Goal: Contribute content: Contribute content

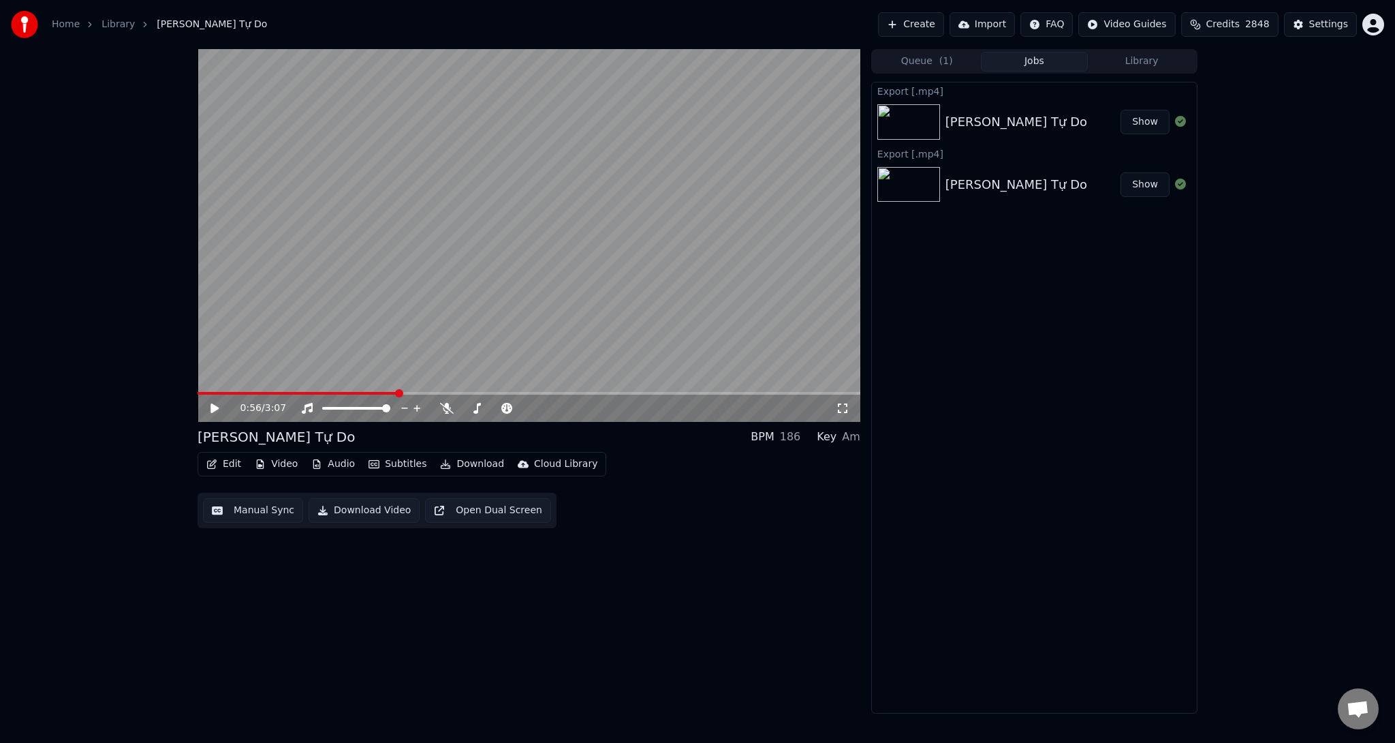
click at [940, 22] on button "Create" at bounding box center [911, 24] width 66 height 25
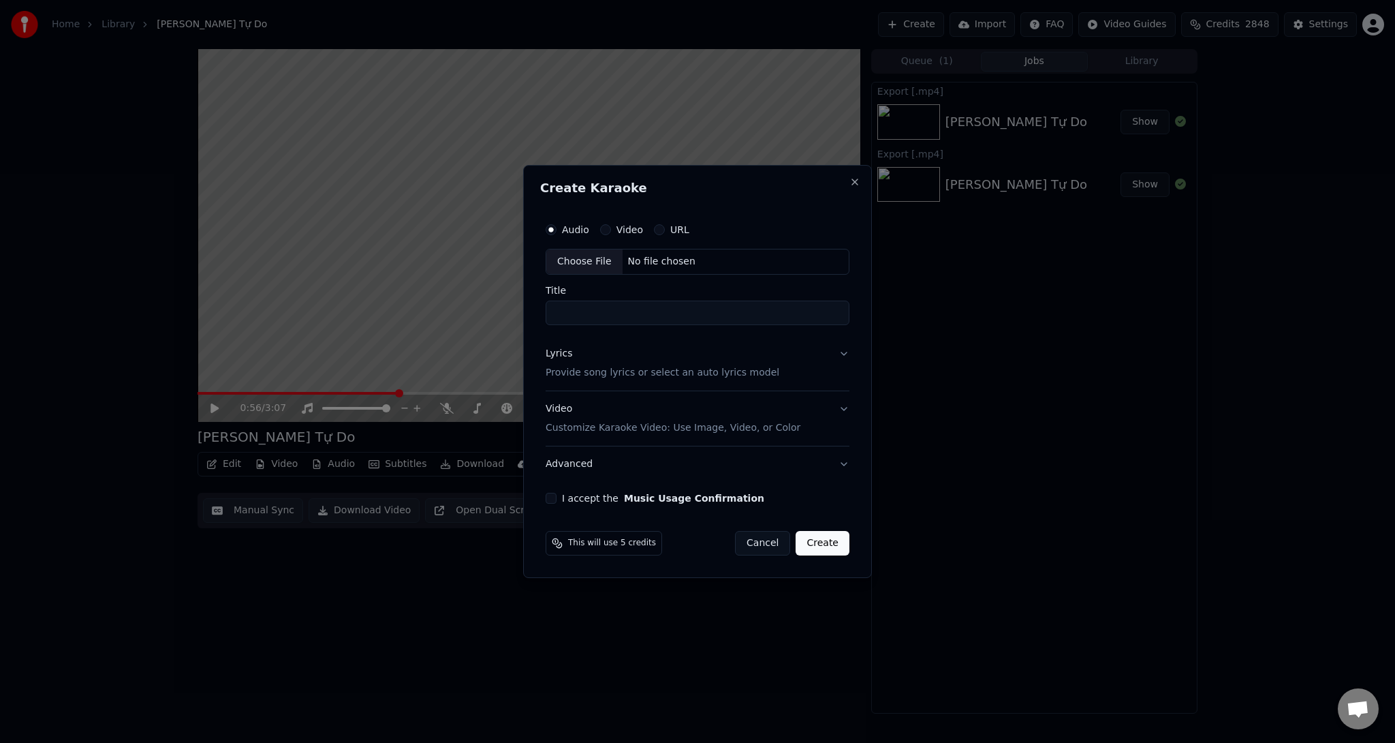
click at [575, 266] on div "Choose File" at bounding box center [584, 261] width 76 height 25
type input "**********"
click at [566, 350] on div "Lyrics" at bounding box center [556, 354] width 27 height 14
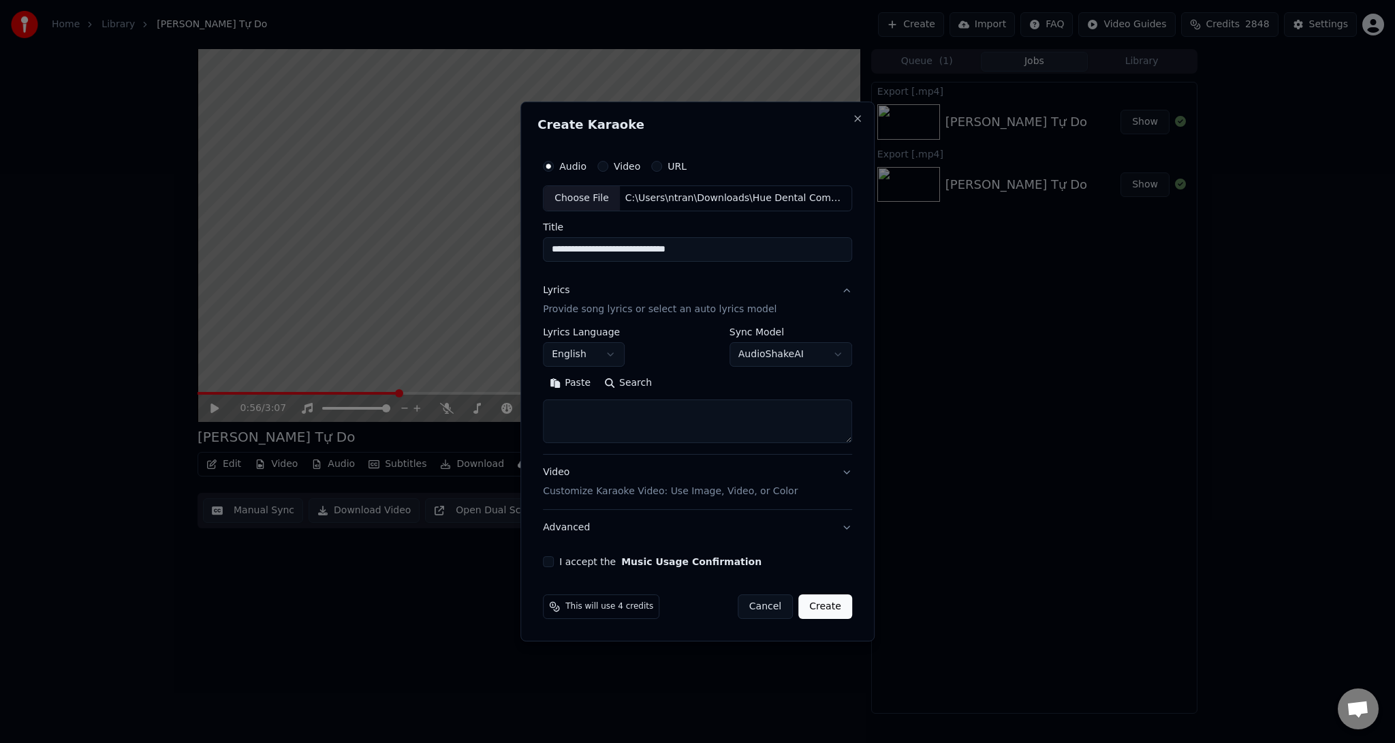
click at [634, 412] on textarea at bounding box center [697, 421] width 309 height 44
paste textarea "**********"
drag, startPoint x: 617, startPoint y: 426, endPoint x: 548, endPoint y: 422, distance: 68.9
click at [548, 422] on textarea at bounding box center [695, 421] width 304 height 44
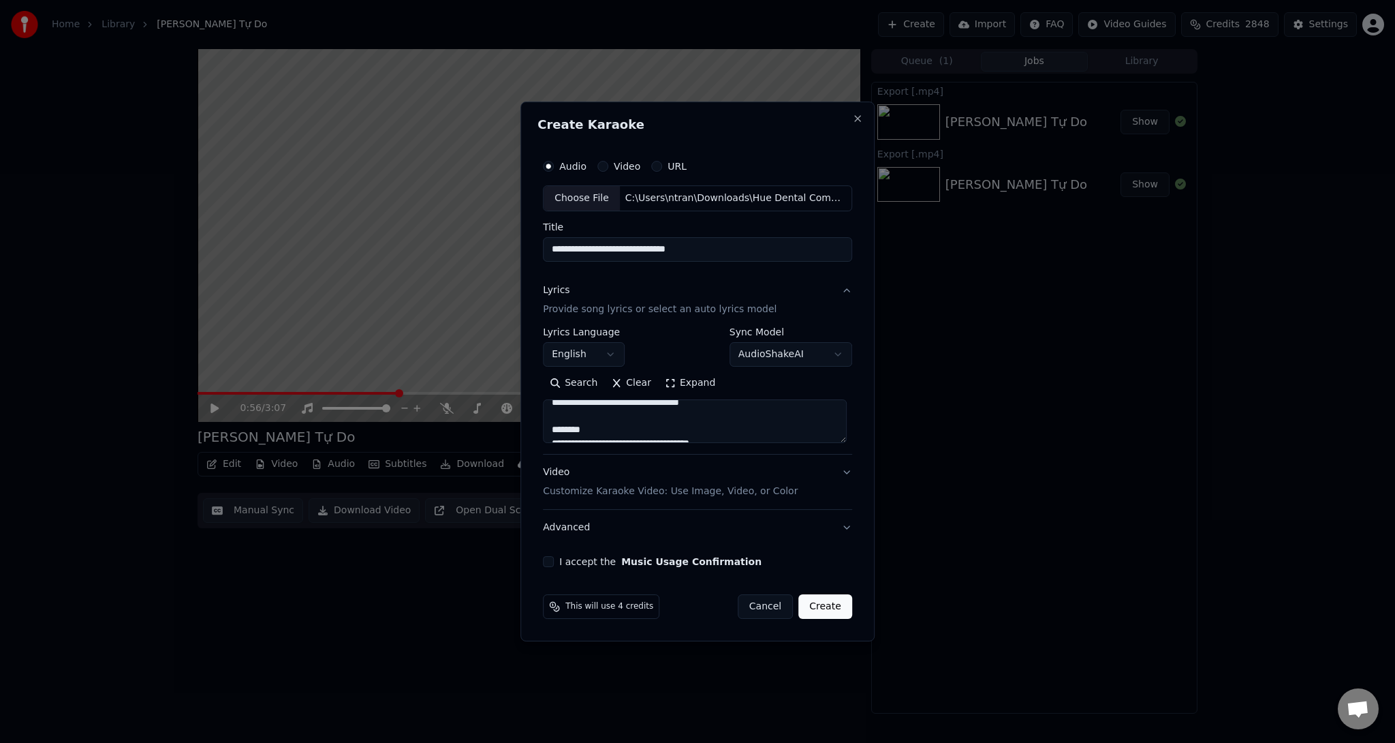
scroll to position [136, 0]
click at [671, 412] on textarea at bounding box center [695, 421] width 304 height 44
click at [568, 422] on textarea at bounding box center [695, 421] width 304 height 44
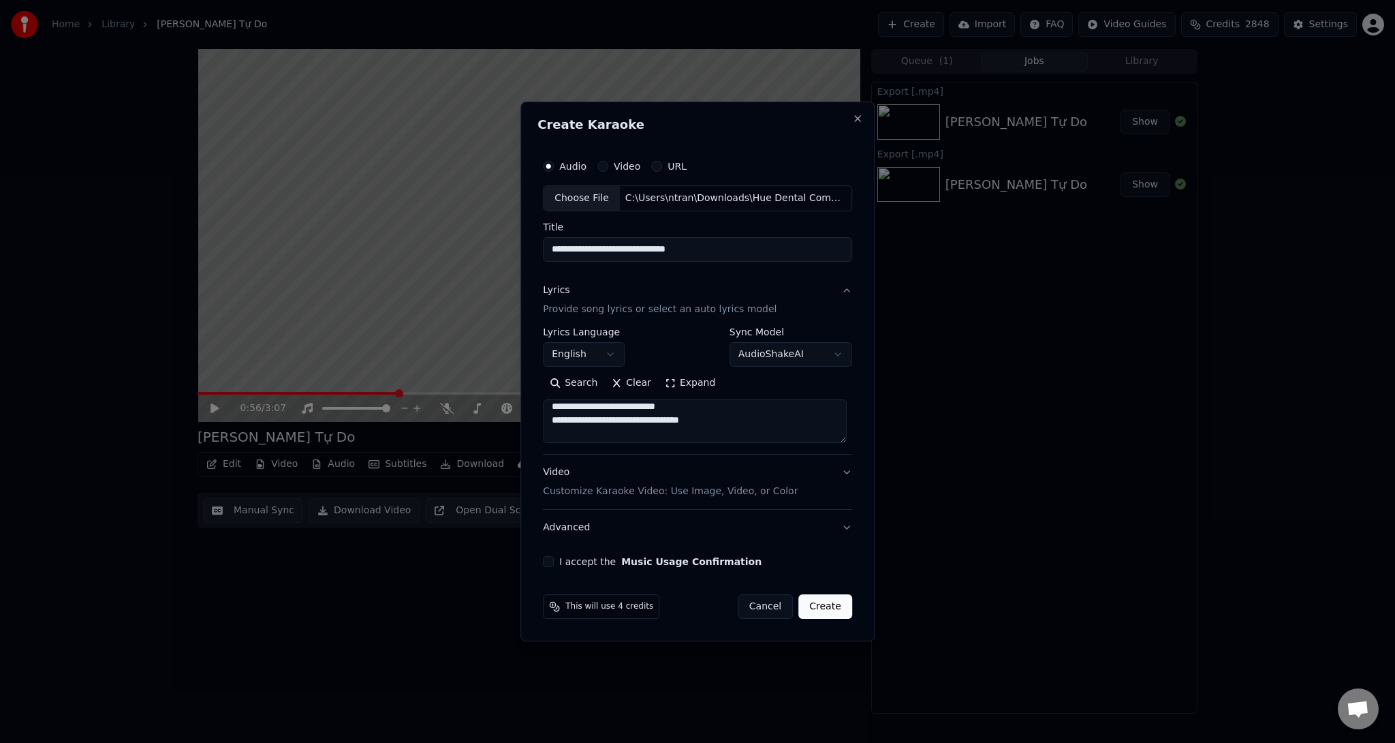
click at [743, 420] on textarea at bounding box center [695, 421] width 304 height 44
click at [651, 422] on textarea at bounding box center [695, 421] width 304 height 44
click at [692, 410] on textarea at bounding box center [695, 421] width 304 height 44
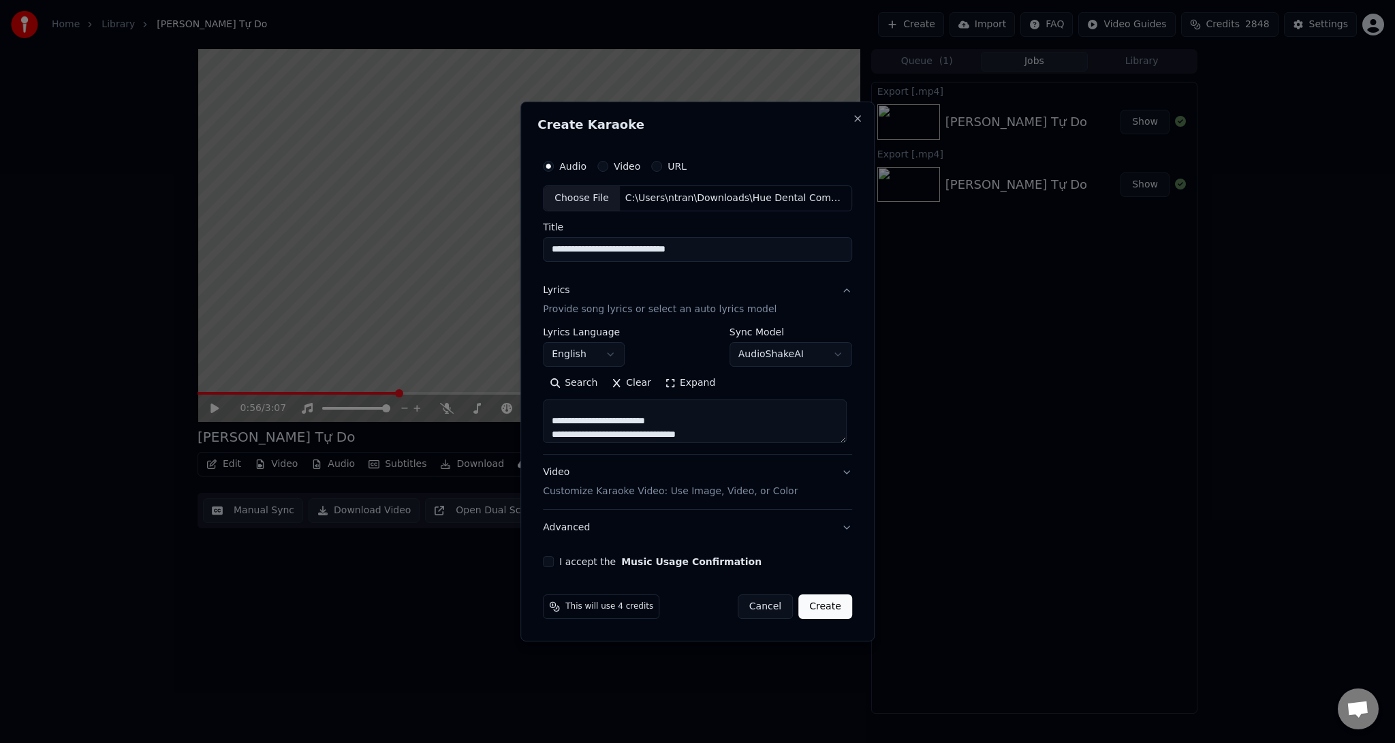
drag, startPoint x: 680, startPoint y: 407, endPoint x: 548, endPoint y: 419, distance: 132.1
click at [548, 419] on textarea at bounding box center [695, 421] width 304 height 44
drag, startPoint x: 570, startPoint y: 418, endPoint x: 549, endPoint y: 416, distance: 20.5
click at [549, 416] on textarea at bounding box center [695, 421] width 304 height 44
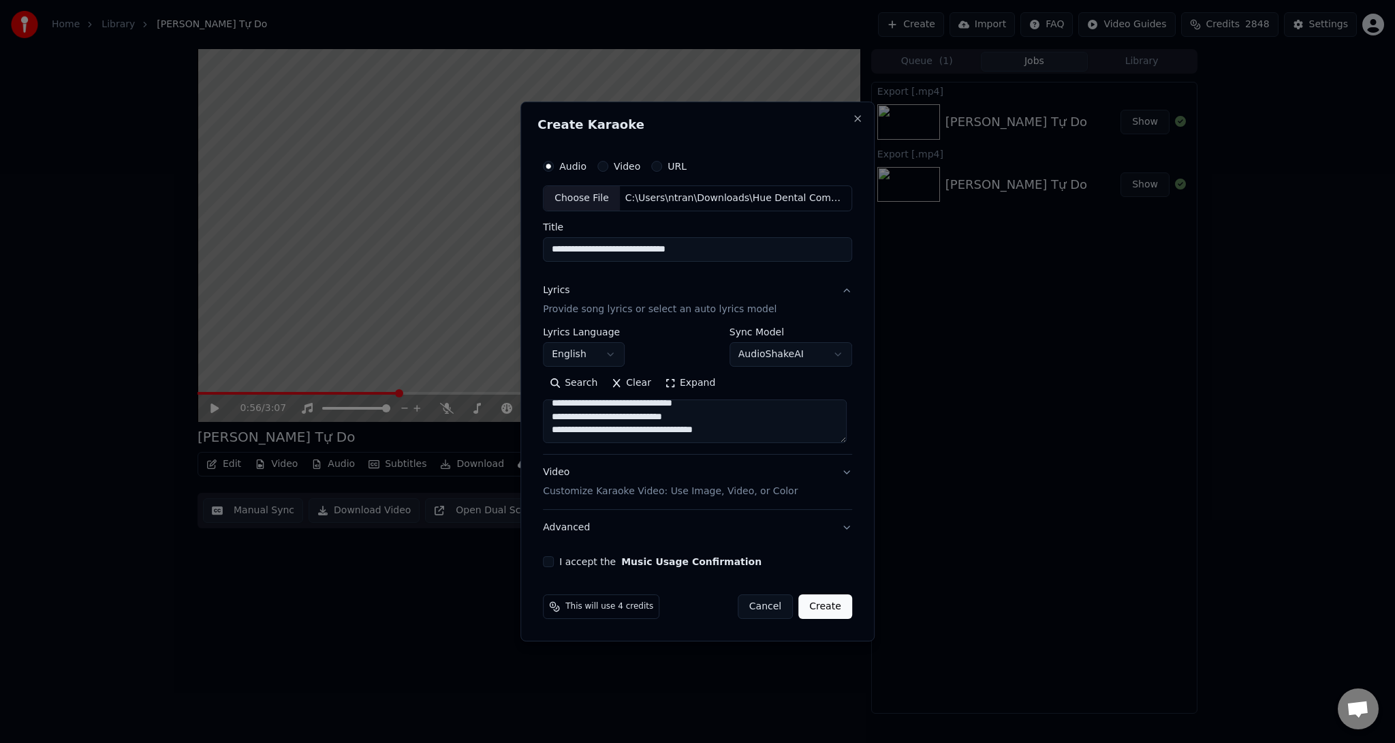
type textarea "**********"
click at [619, 491] on p "Customize Karaoke Video: Use Image, Video, or Color" at bounding box center [670, 491] width 255 height 14
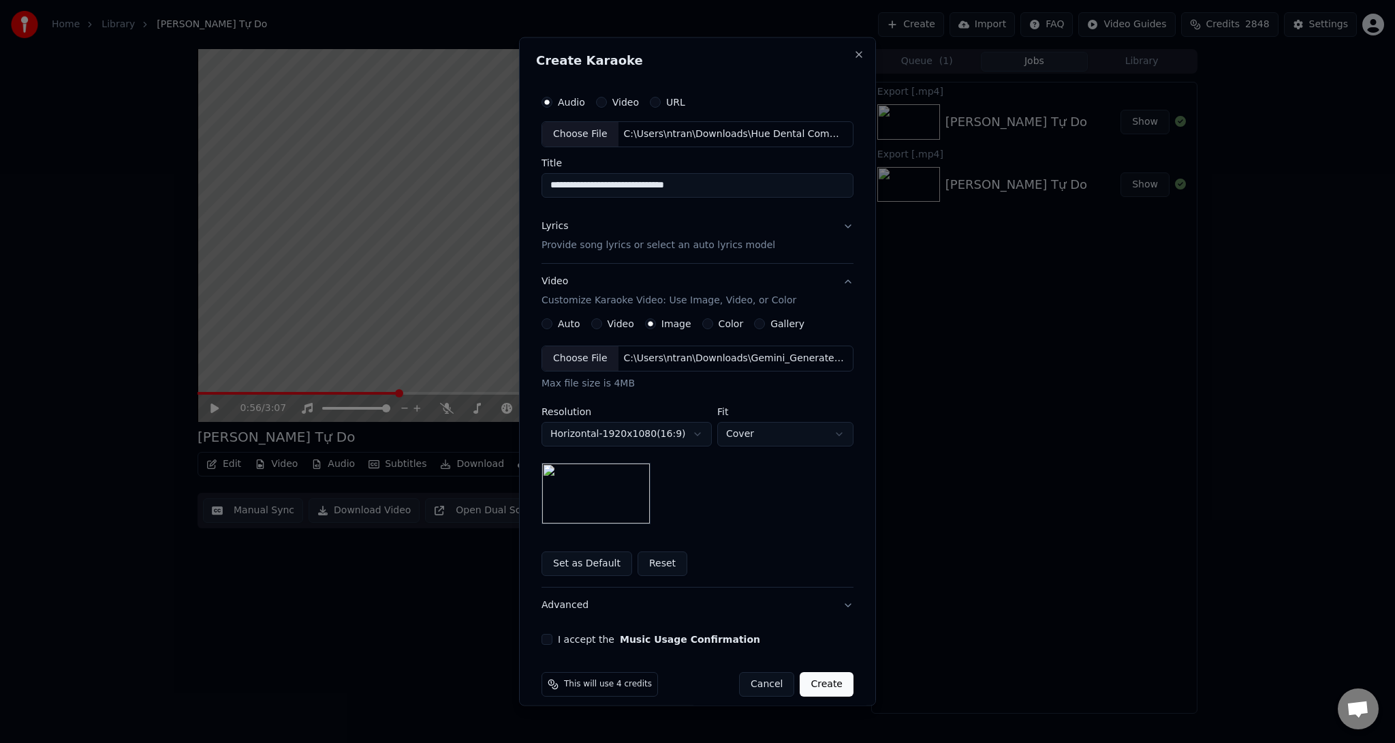
click at [576, 358] on div "Choose File" at bounding box center [580, 357] width 76 height 25
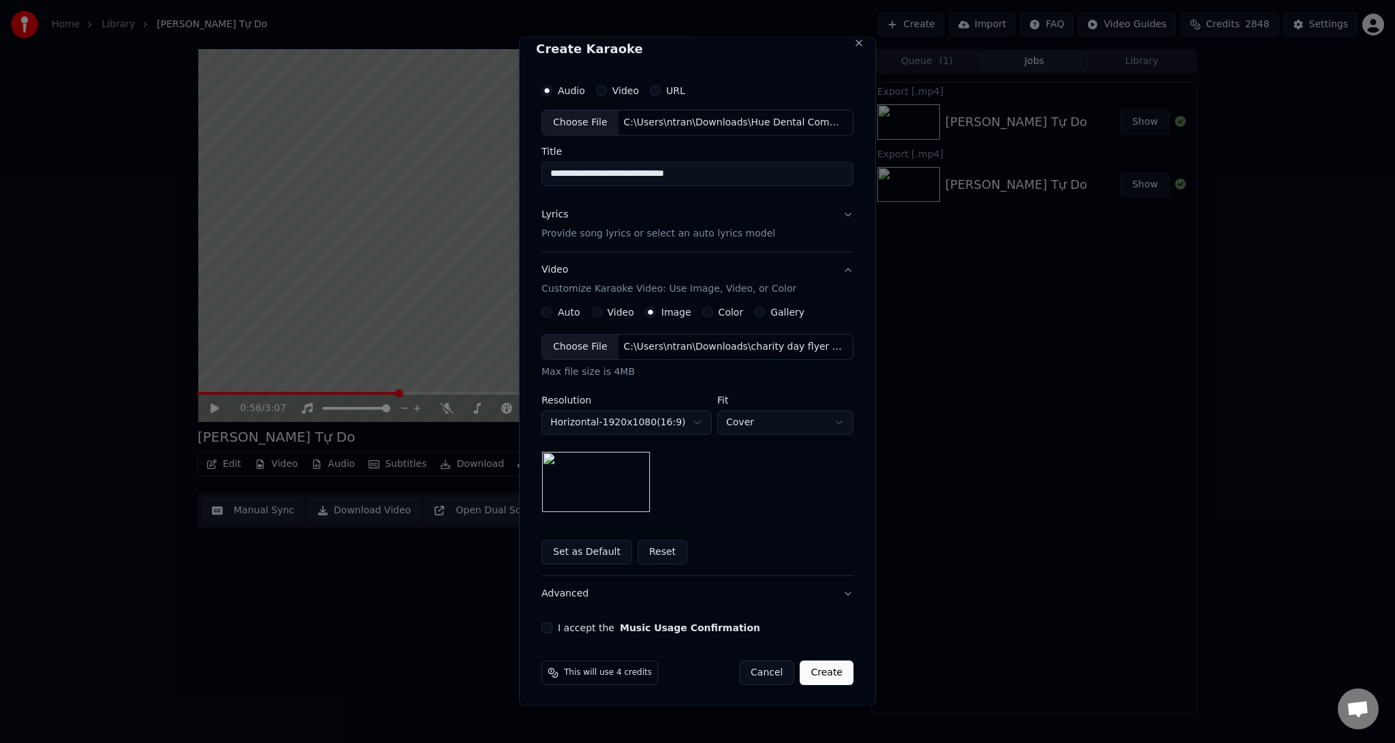
click at [546, 621] on button "I accept the Music Usage Confirmation" at bounding box center [547, 626] width 11 height 11
click at [826, 675] on button "Create" at bounding box center [827, 672] width 54 height 25
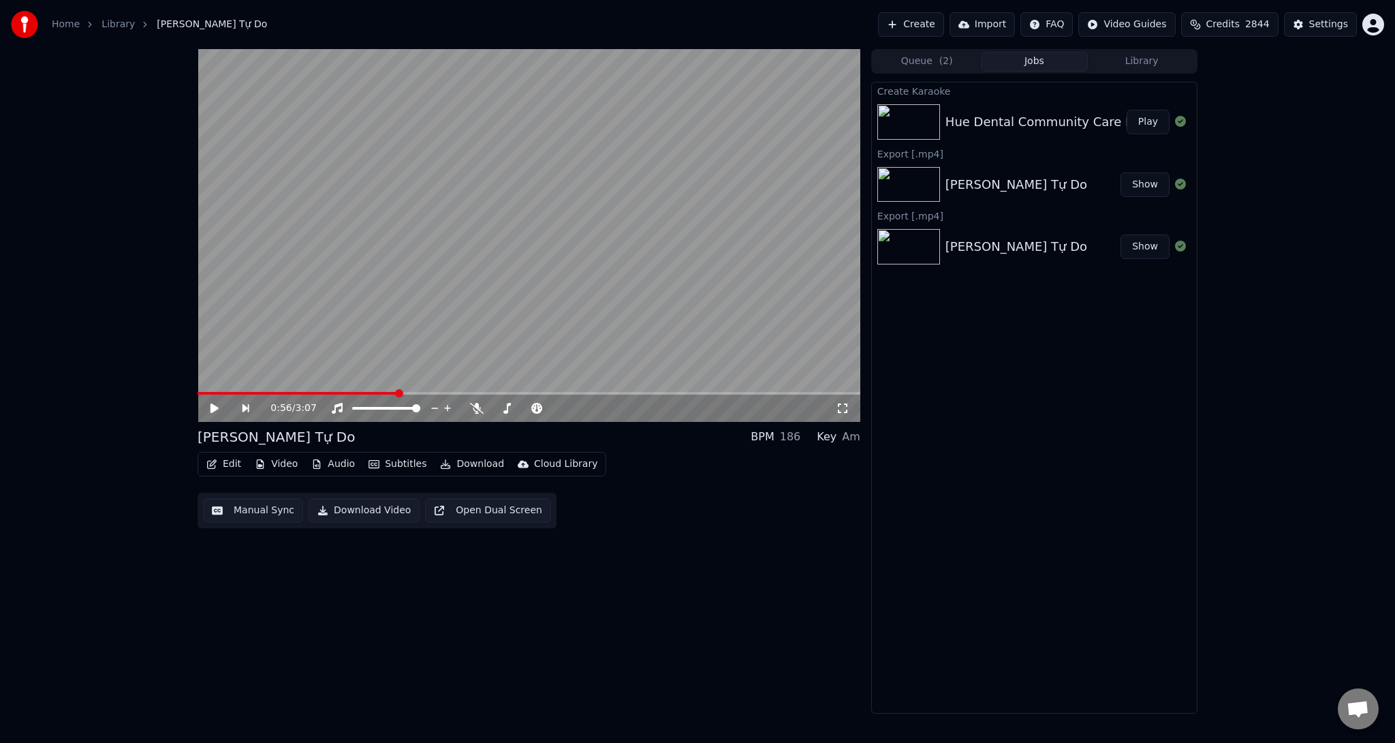
click at [1153, 117] on button "Play" at bounding box center [1148, 122] width 43 height 25
click at [442, 412] on icon at bounding box center [447, 408] width 14 height 11
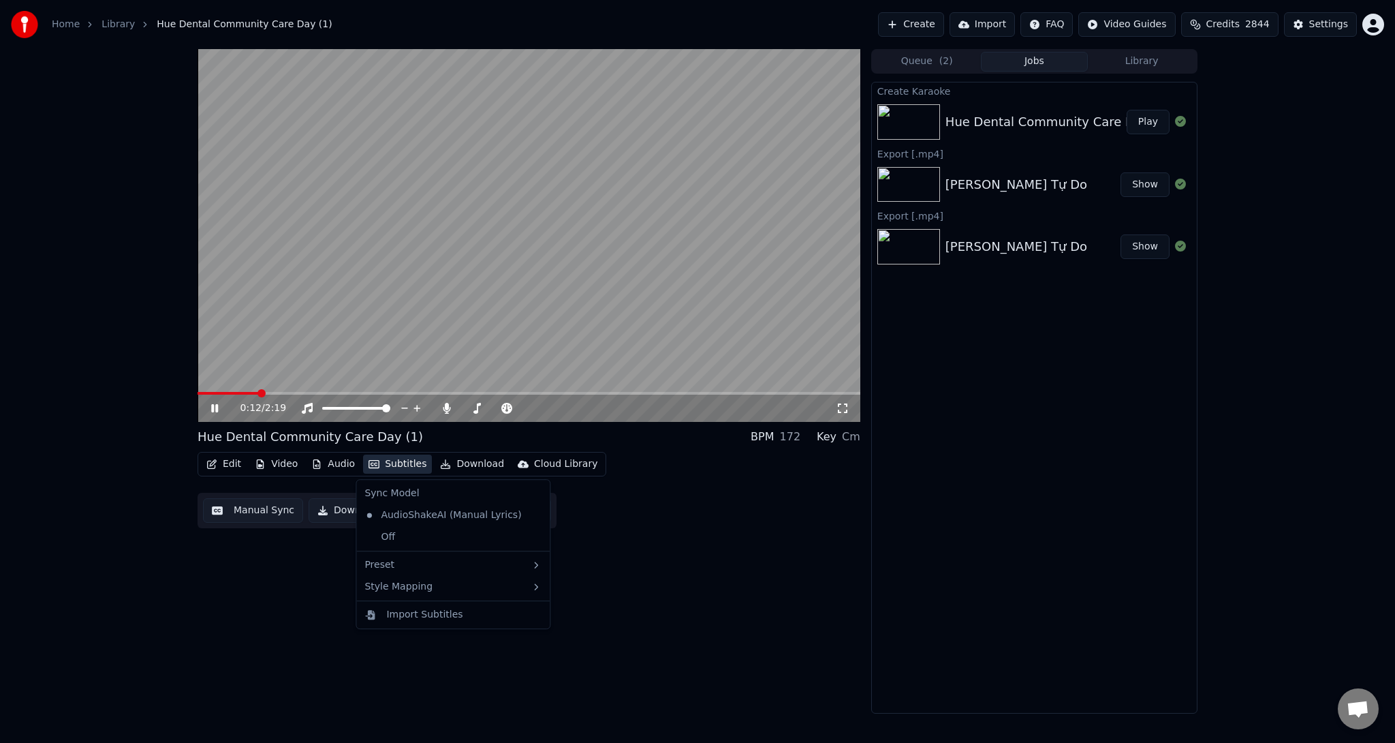
click at [384, 464] on button "Subtitles" at bounding box center [397, 463] width 69 height 19
click at [432, 537] on div "Off" at bounding box center [453, 537] width 188 height 22
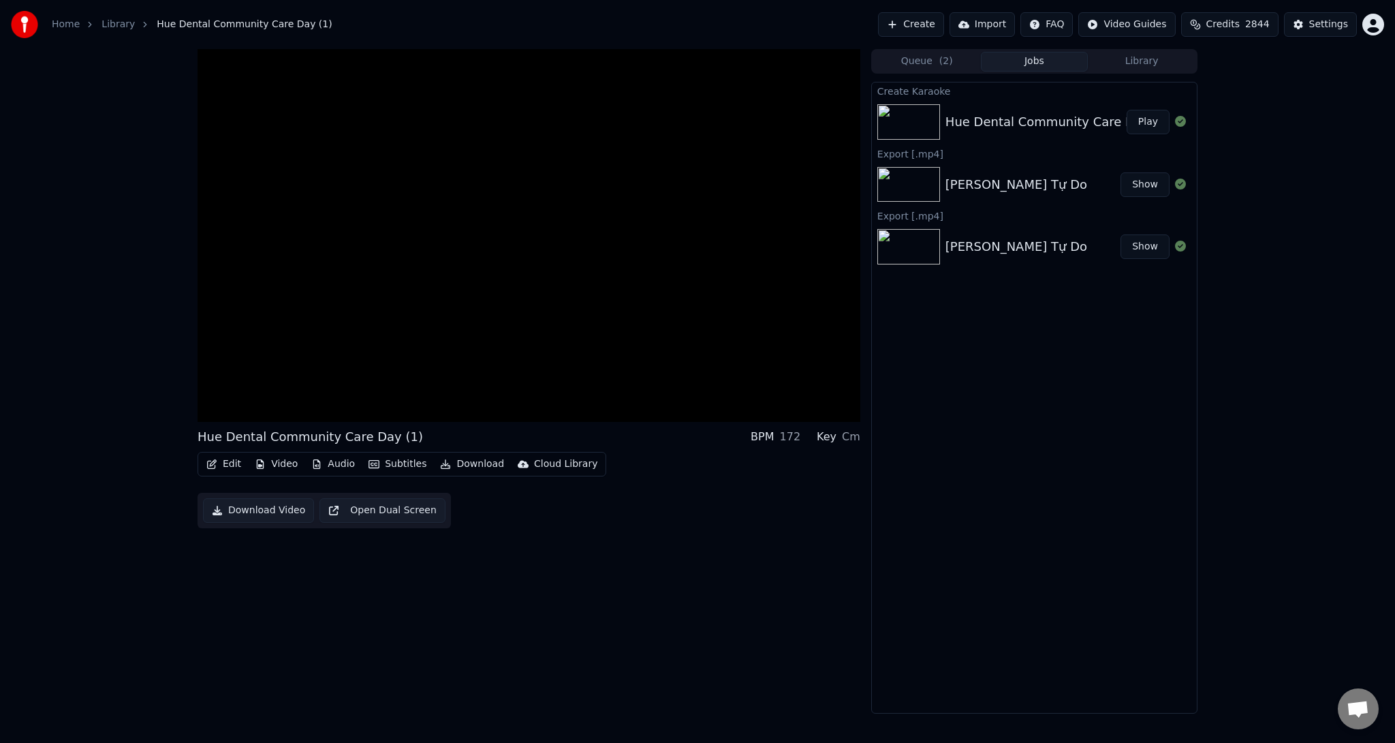
click at [471, 467] on button "Download" at bounding box center [472, 463] width 75 height 19
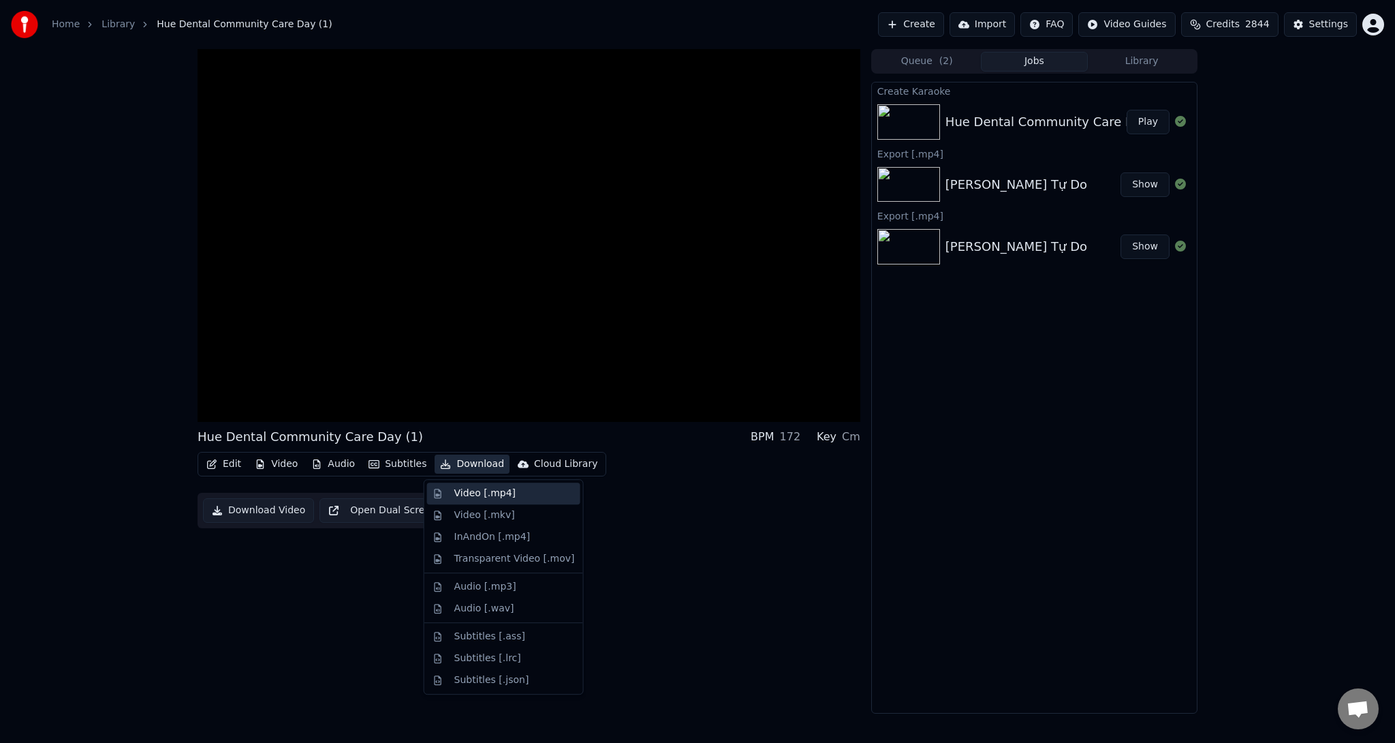
click at [471, 491] on div "Video [.mp4]" at bounding box center [484, 493] width 61 height 14
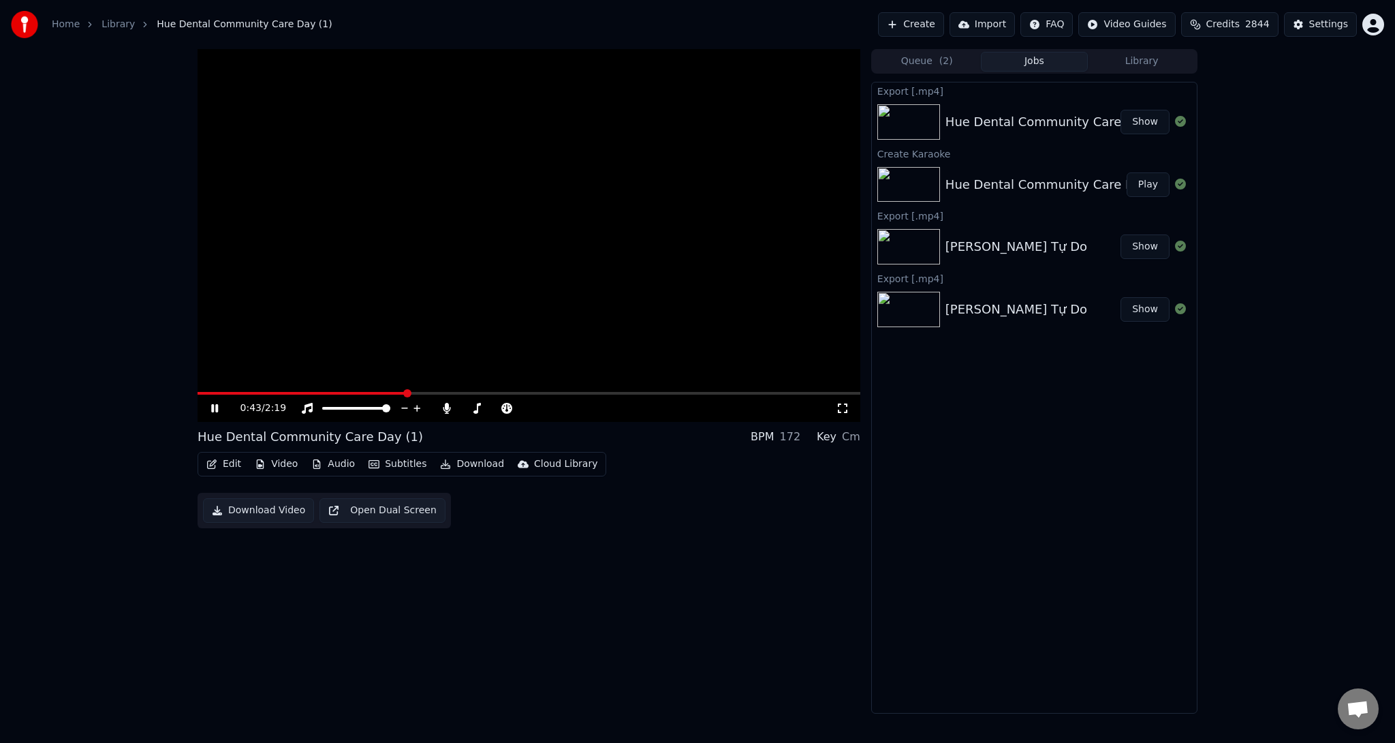
click at [275, 467] on button "Video" at bounding box center [276, 463] width 54 height 19
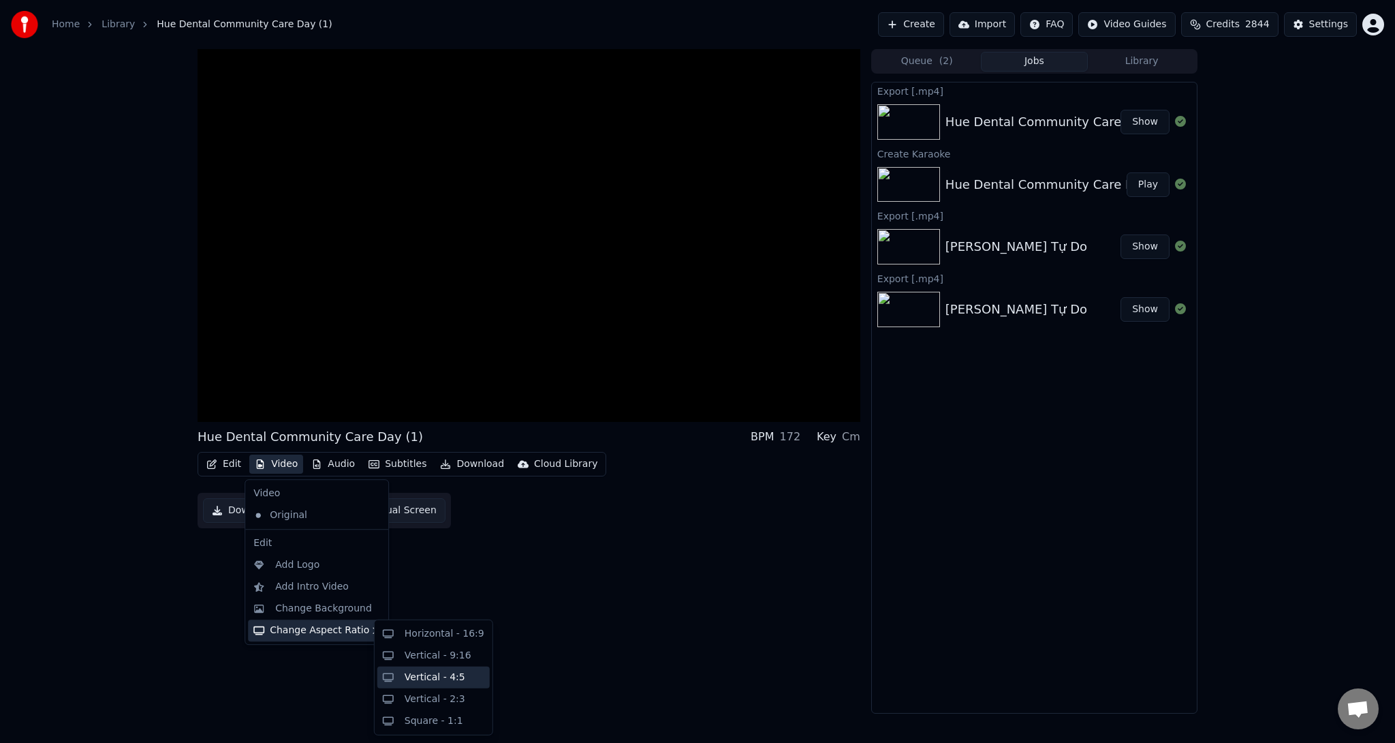
click at [452, 681] on div "Vertical - 4:5" at bounding box center [435, 677] width 61 height 14
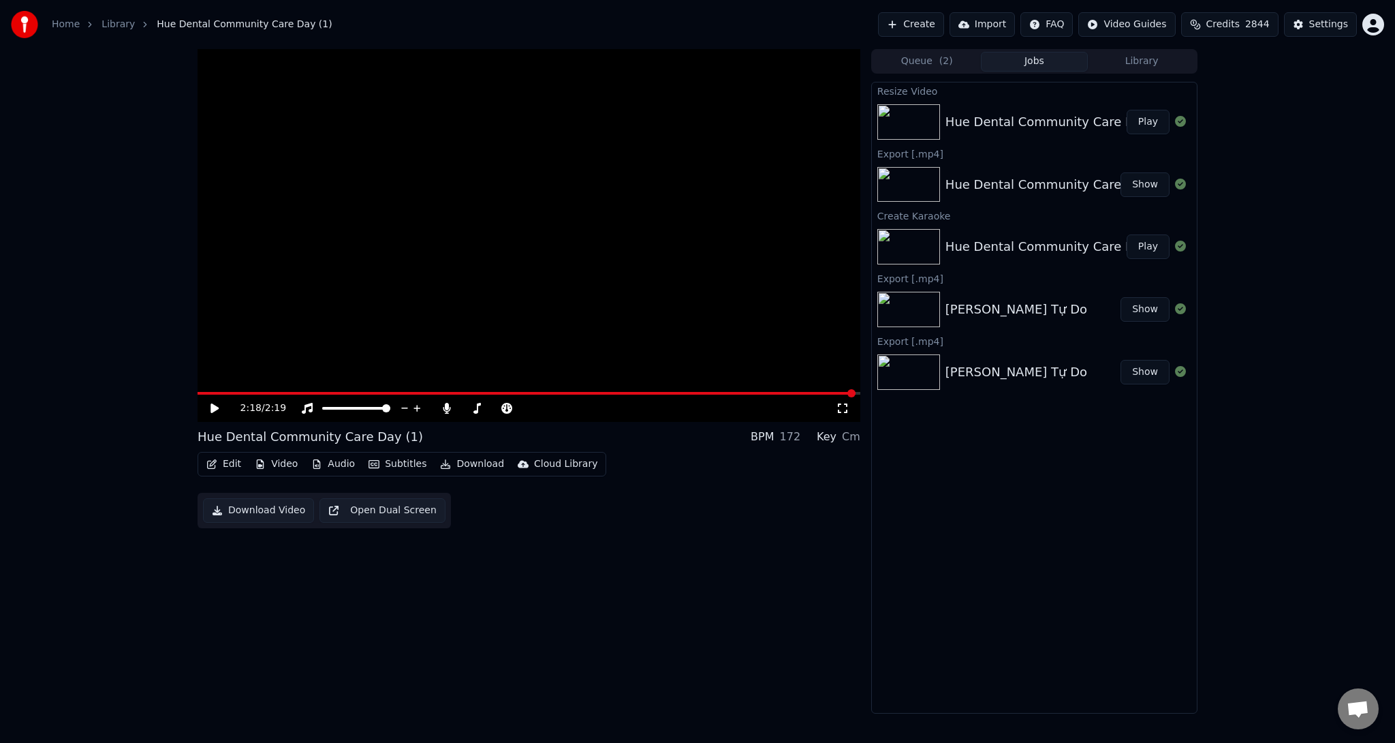
click at [1147, 125] on button "Play" at bounding box center [1148, 122] width 43 height 25
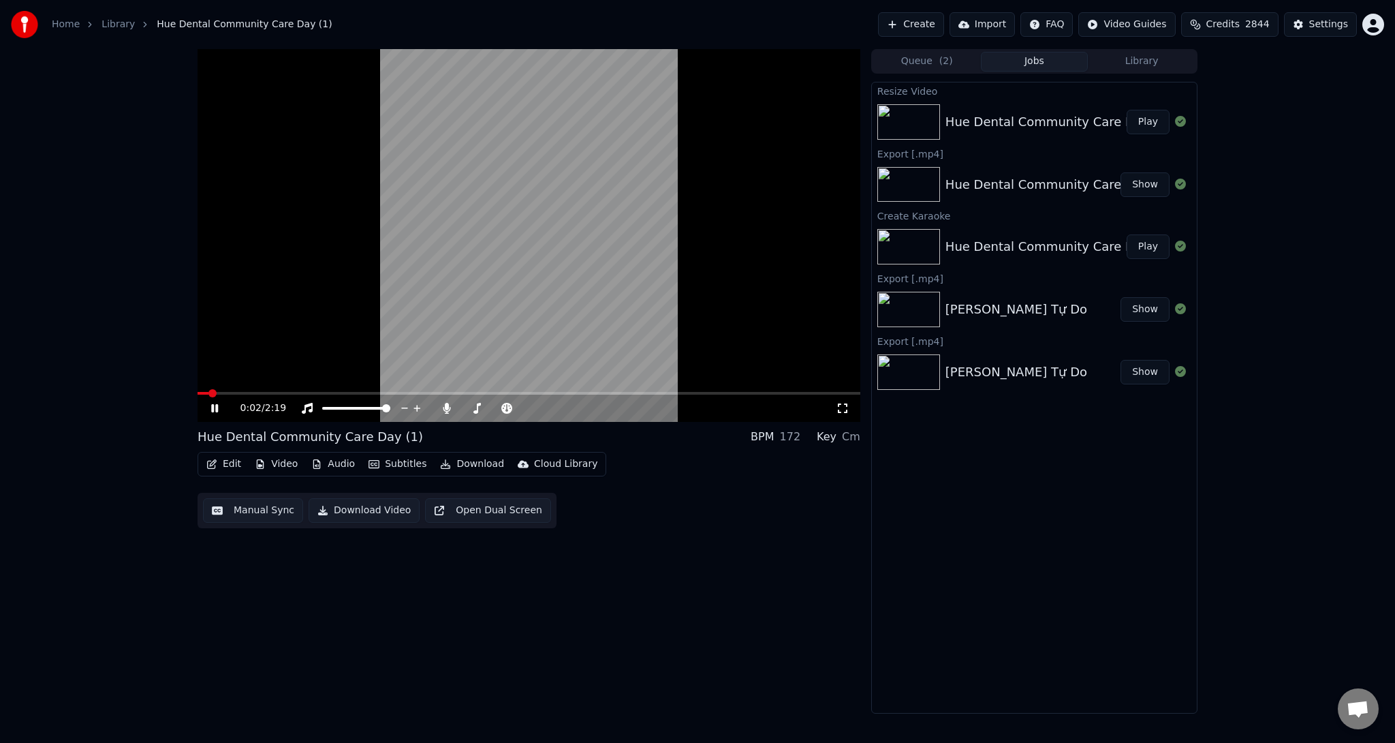
click at [1127, 110] on button "Play" at bounding box center [1148, 122] width 43 height 25
click at [220, 407] on icon at bounding box center [224, 408] width 32 height 11
click at [1145, 185] on button "Show" at bounding box center [1145, 184] width 49 height 25
